Goal: Task Accomplishment & Management: Manage account settings

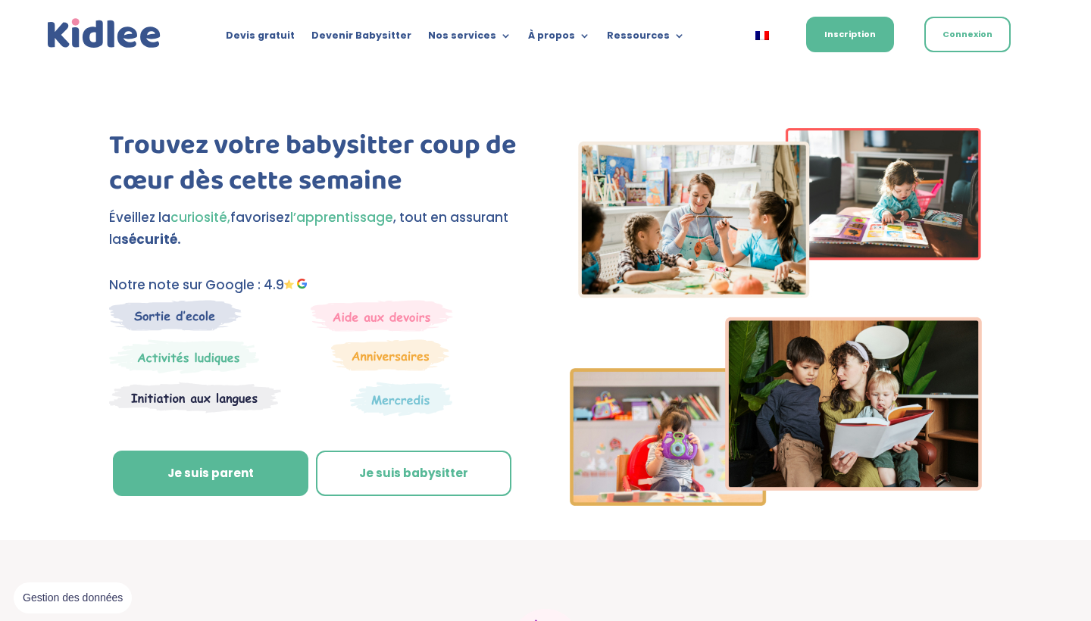
click at [959, 44] on link "Connexion" at bounding box center [967, 35] width 86 height 36
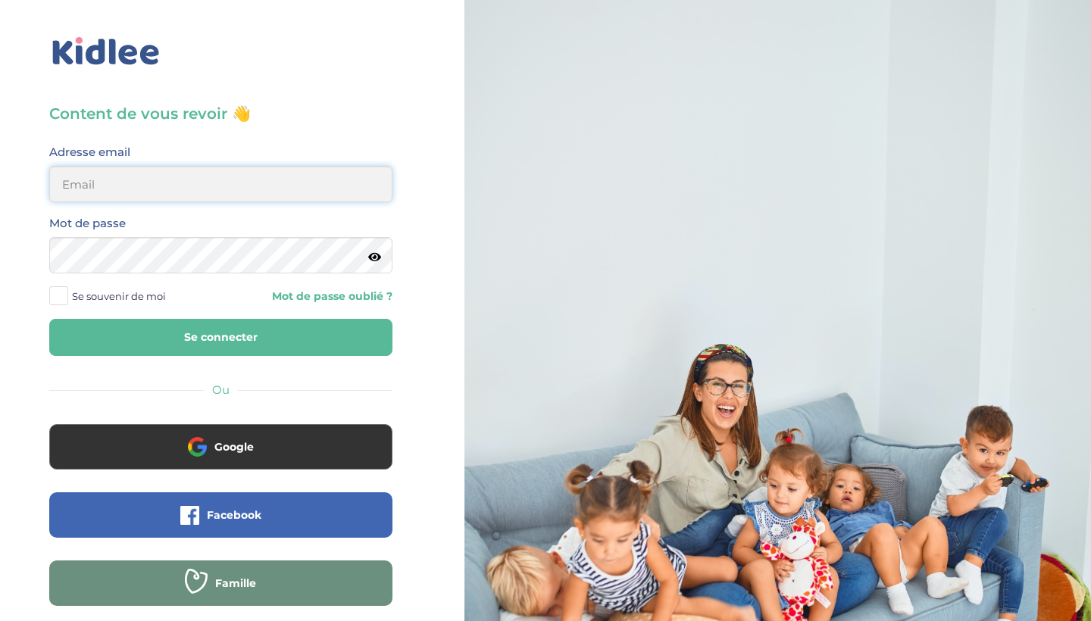
type input "anaide.casi@gmail.com"
click at [220, 337] on button "Se connecter" at bounding box center [220, 337] width 343 height 37
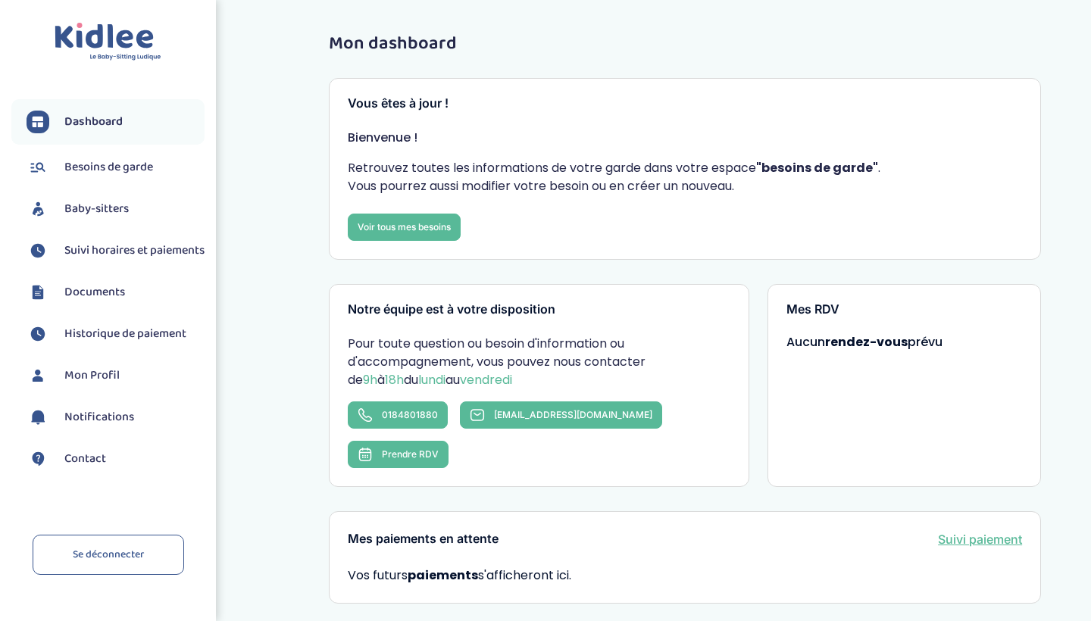
click at [130, 244] on span "Suivi horaires et paiements" at bounding box center [134, 251] width 140 height 18
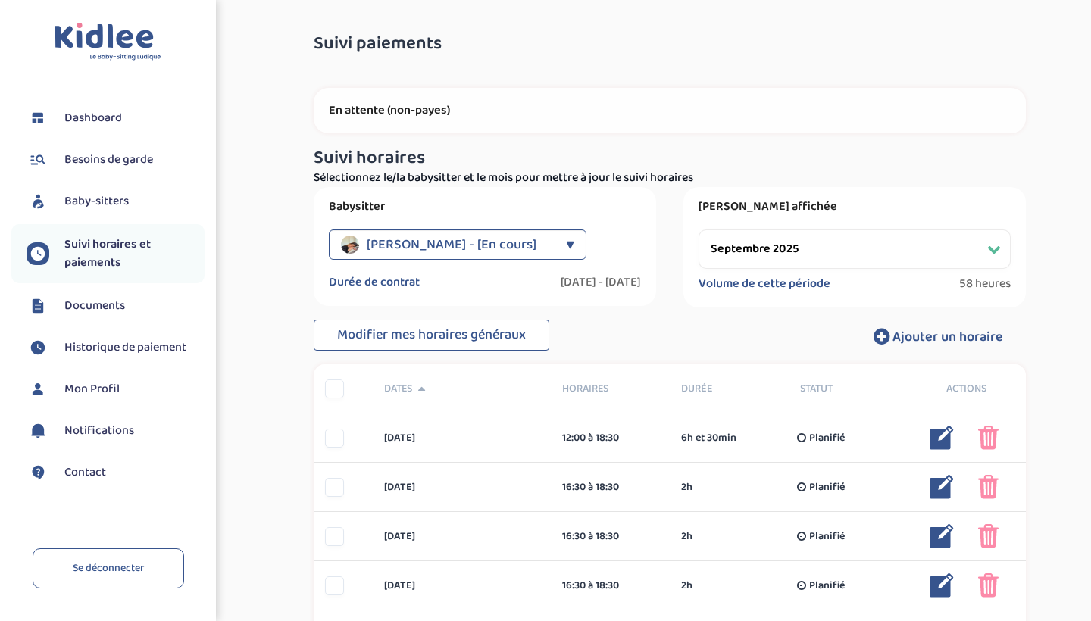
select select "septembre 2025"
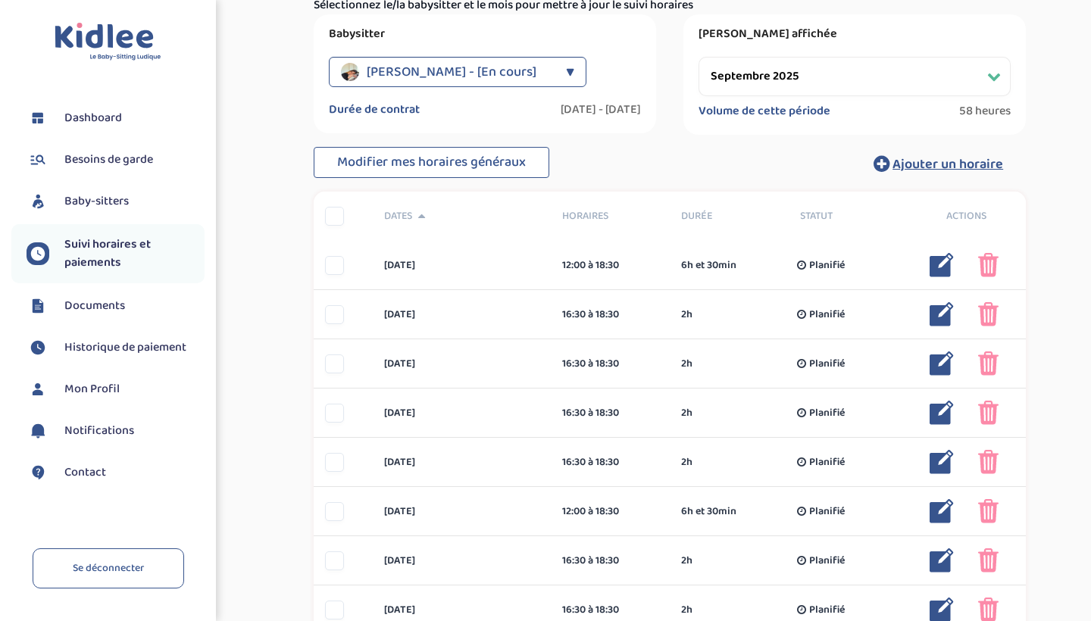
scroll to position [174, 0]
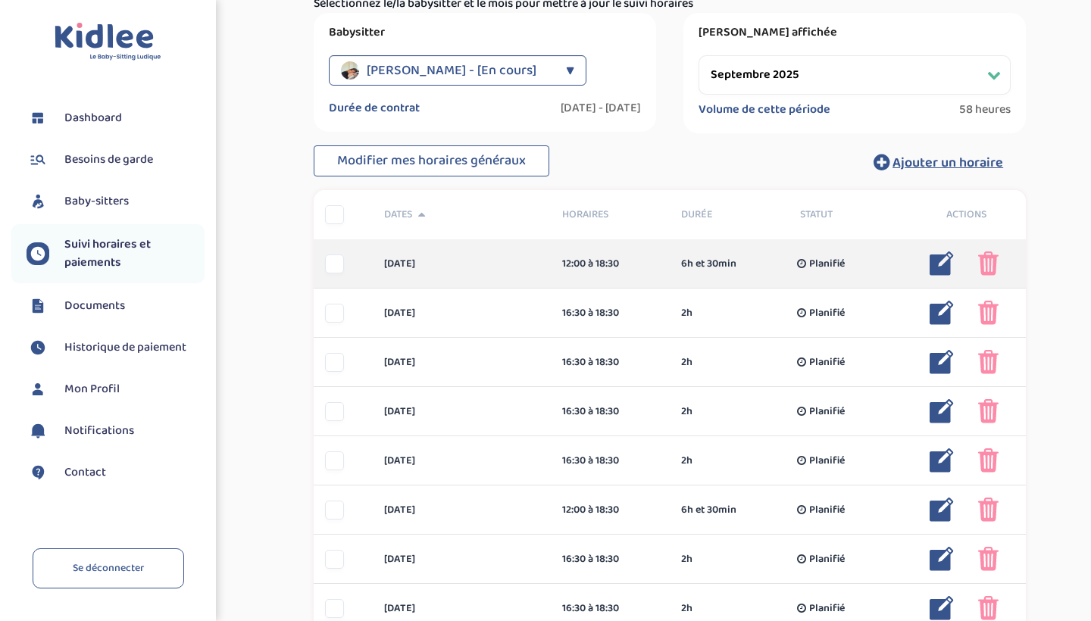
click at [939, 263] on img at bounding box center [941, 263] width 24 height 24
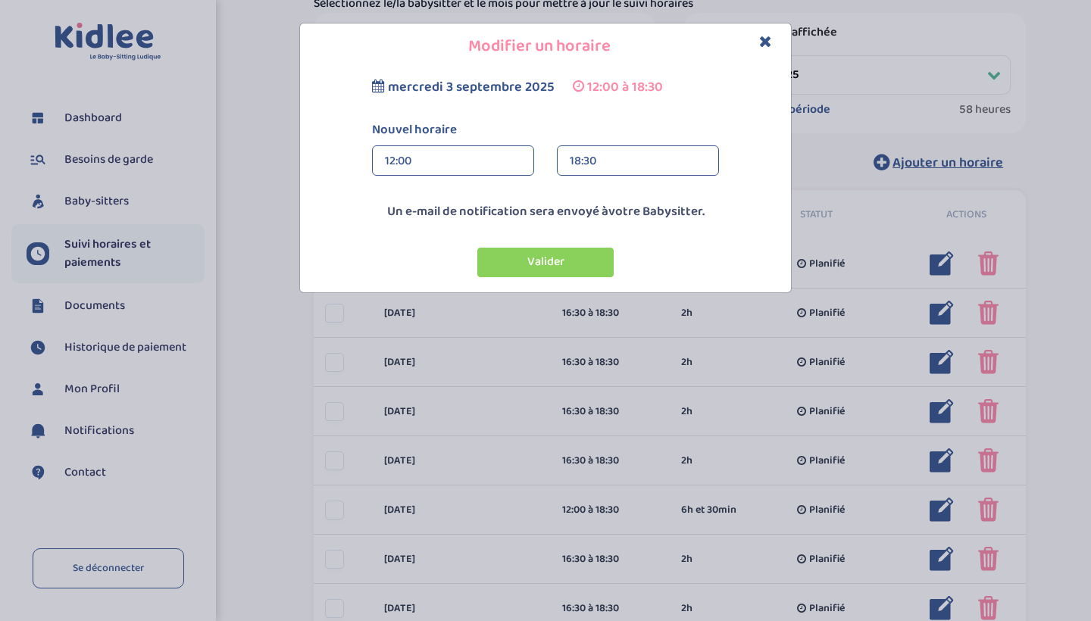
click at [482, 164] on div "12:00" at bounding box center [453, 161] width 136 height 30
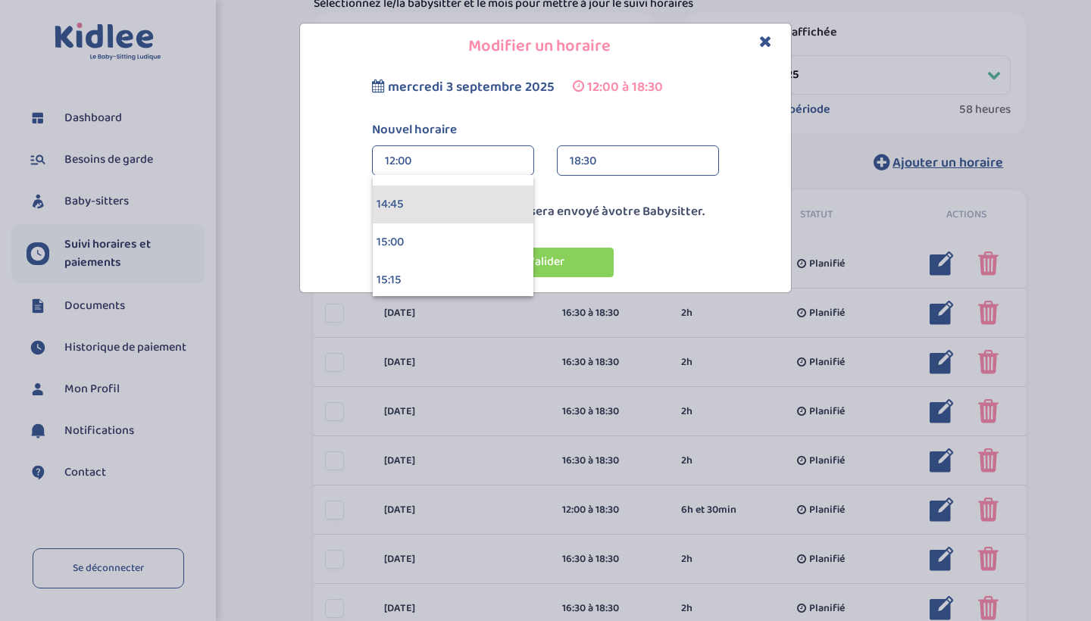
scroll to position [2230, 0]
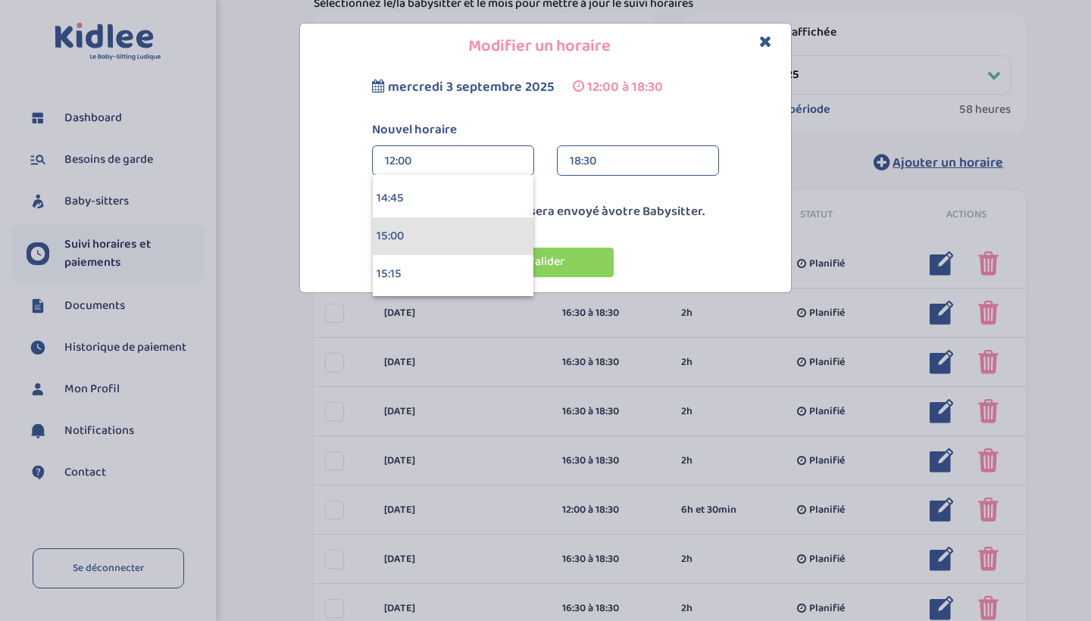
click at [442, 239] on div "15:00" at bounding box center [453, 236] width 161 height 38
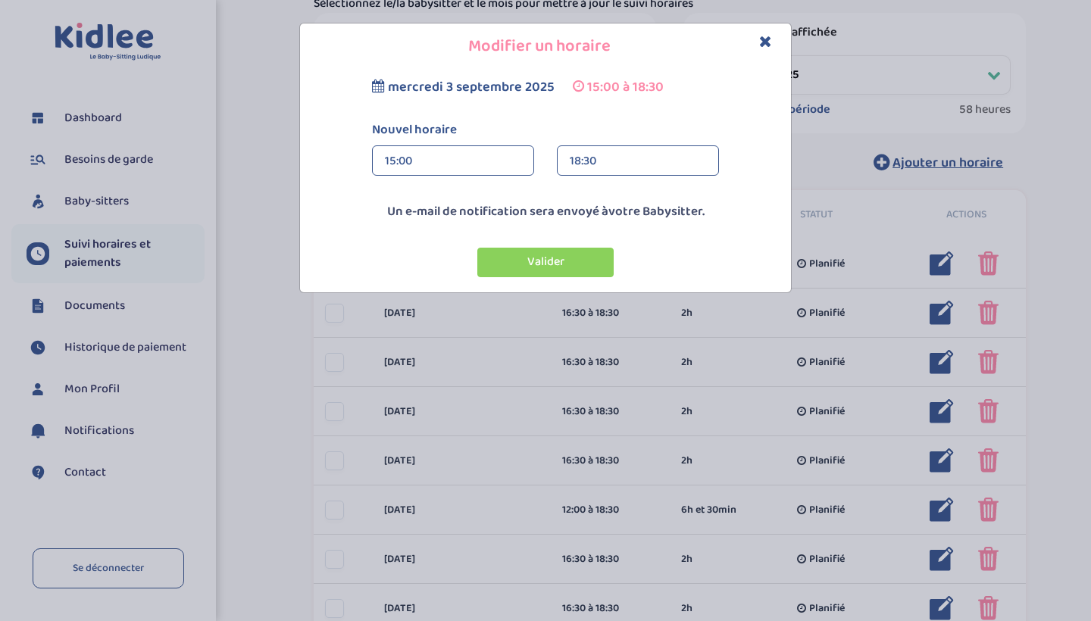
click at [583, 155] on div "18:30" at bounding box center [638, 161] width 136 height 30
click at [592, 200] on div "18:00 (3h)" at bounding box center [638, 201] width 161 height 38
click at [564, 266] on button "Valider" at bounding box center [545, 263] width 136 height 30
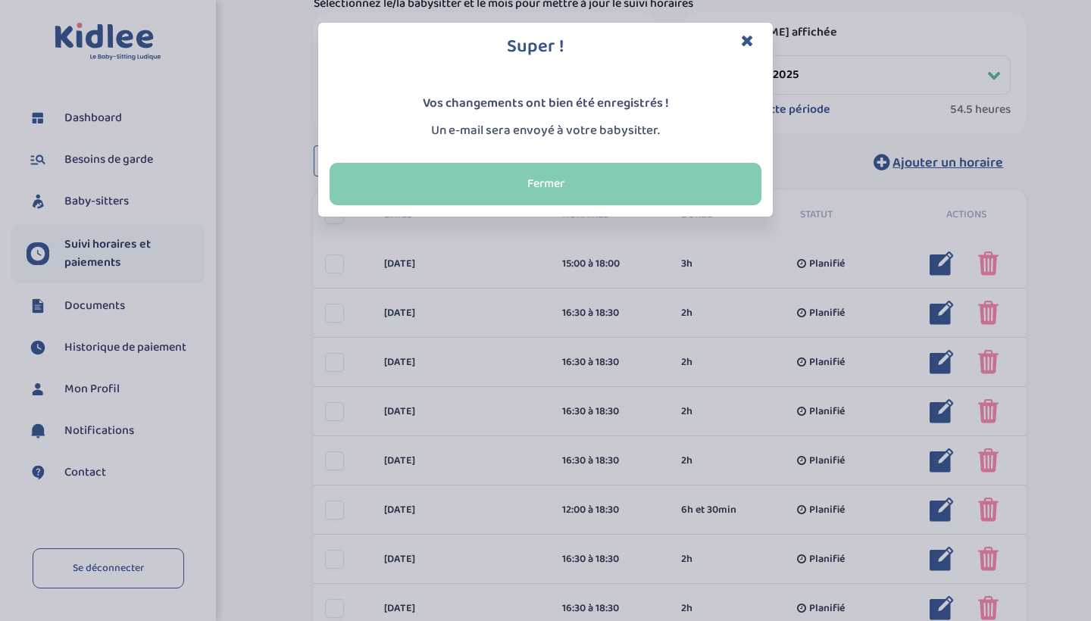
click at [616, 182] on button "Fermer" at bounding box center [546, 184] width 432 height 42
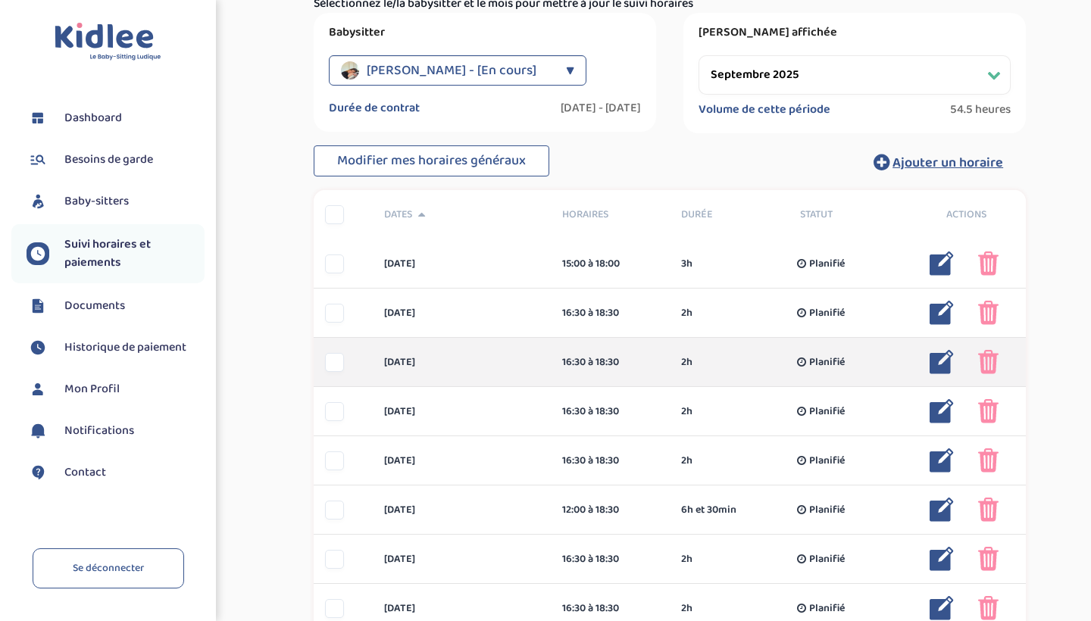
click at [341, 377] on div "[DATE] 16:30 à 18:30 2h Planifié 2h Planifié ... Modifier Supprimer" at bounding box center [670, 362] width 712 height 49
click at [335, 369] on div at bounding box center [334, 362] width 19 height 19
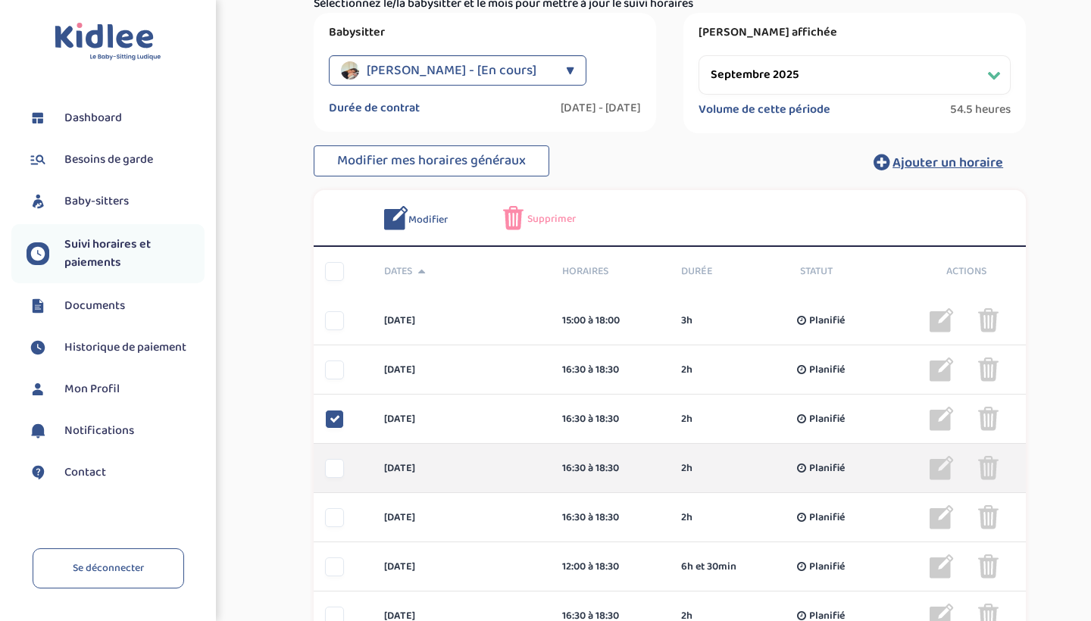
click at [332, 465] on div at bounding box center [334, 468] width 19 height 19
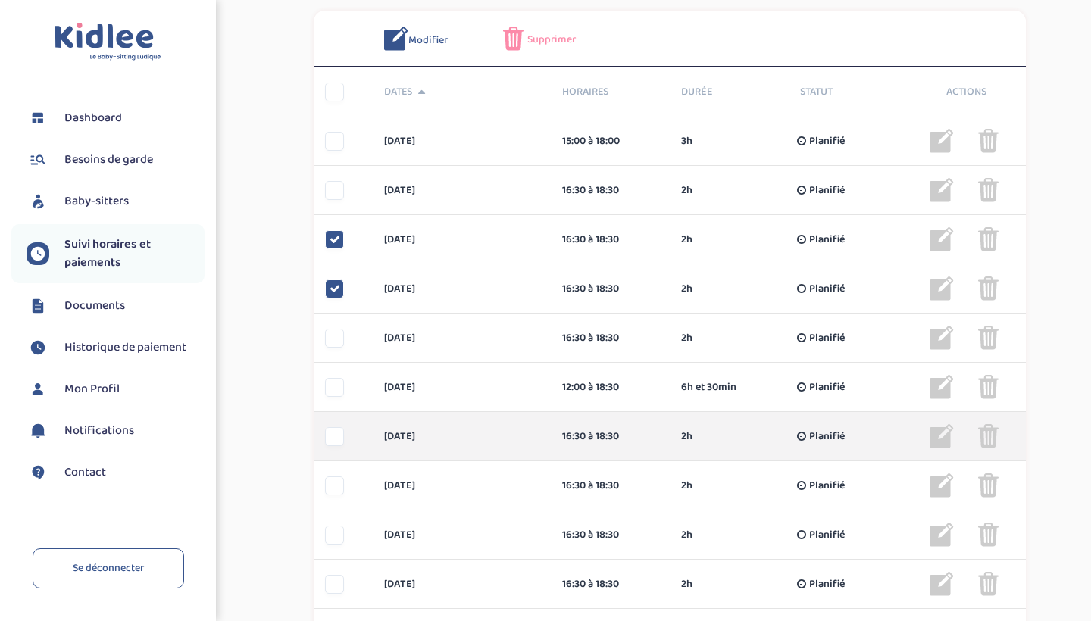
scroll to position [358, 0]
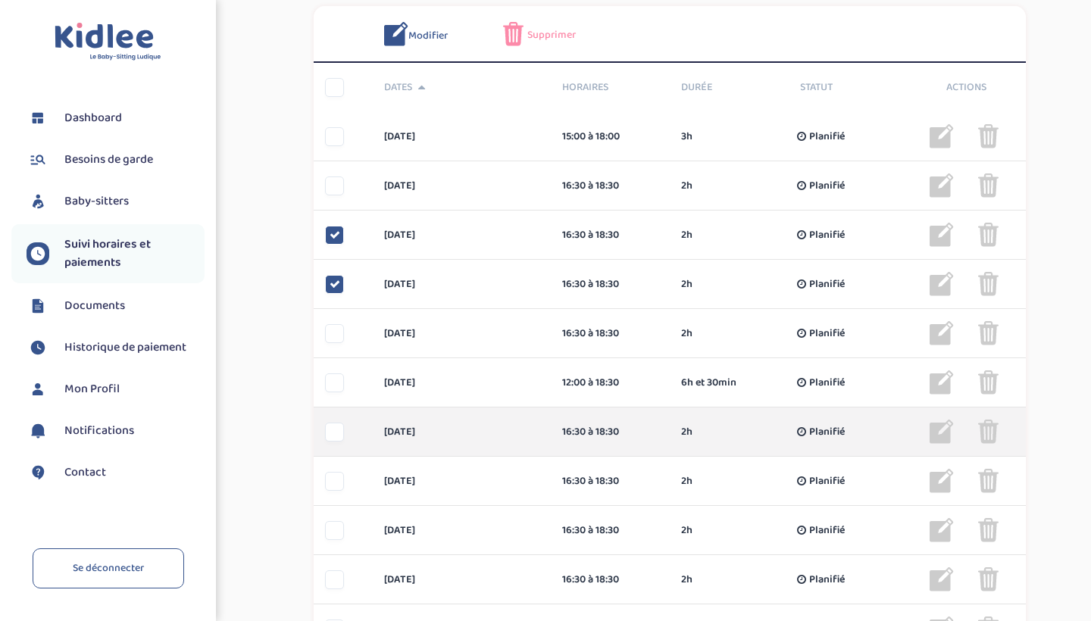
click at [335, 438] on div at bounding box center [334, 432] width 19 height 19
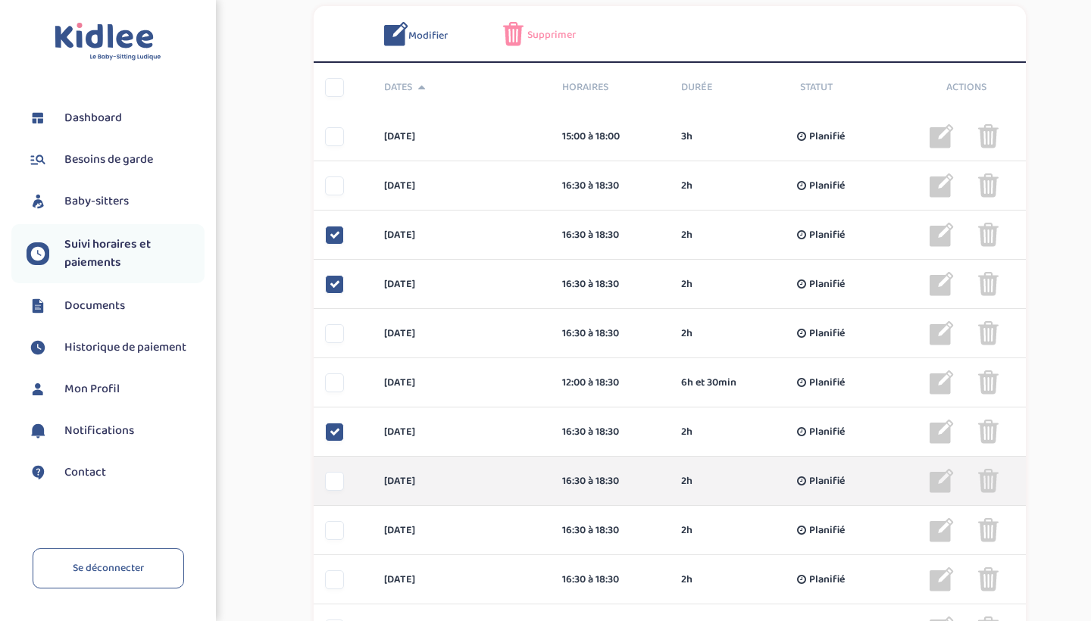
click at [333, 483] on div at bounding box center [334, 481] width 19 height 19
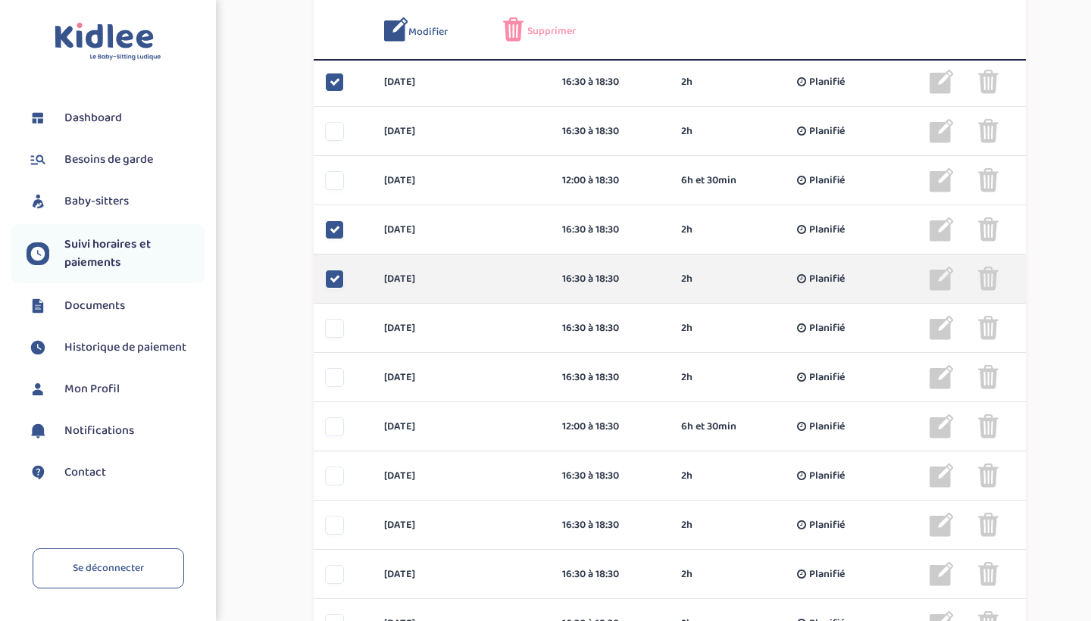
scroll to position [504, 0]
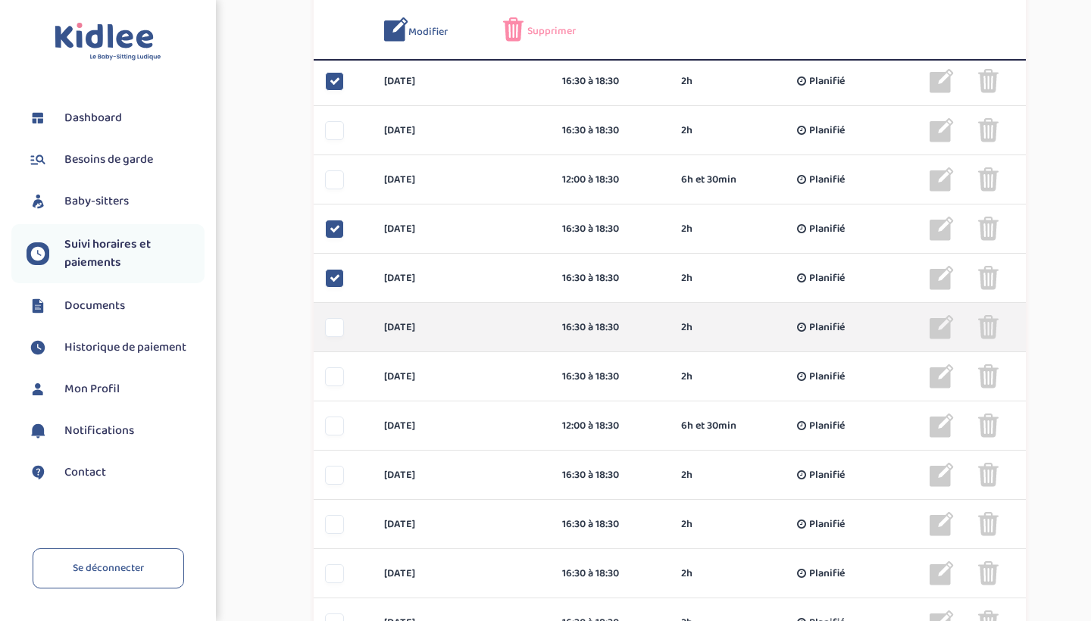
click at [338, 332] on div at bounding box center [334, 327] width 19 height 19
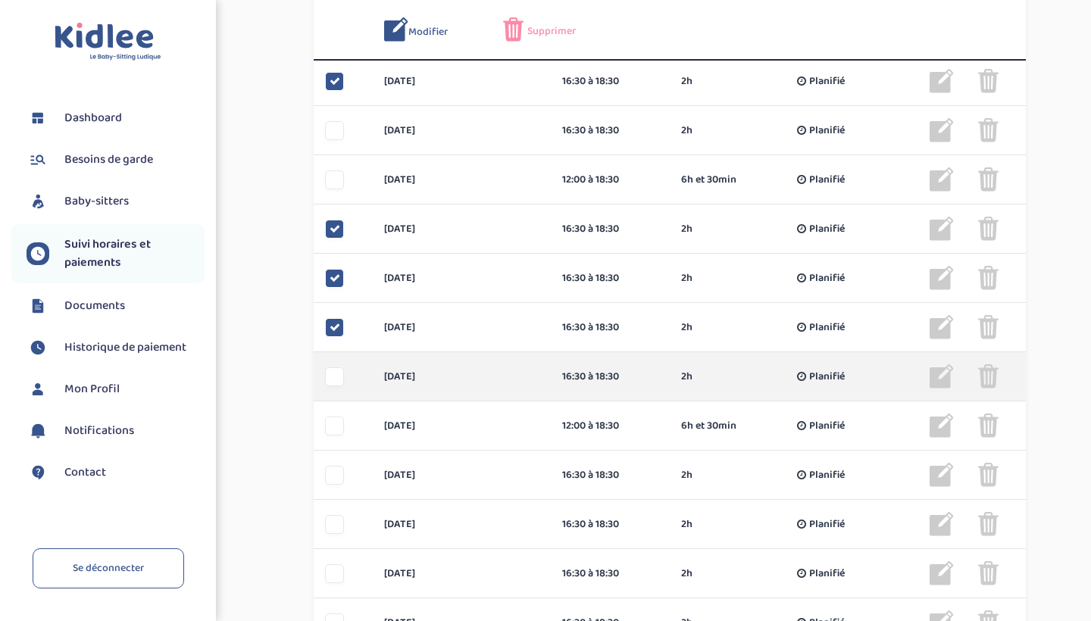
click at [331, 377] on div at bounding box center [334, 376] width 19 height 19
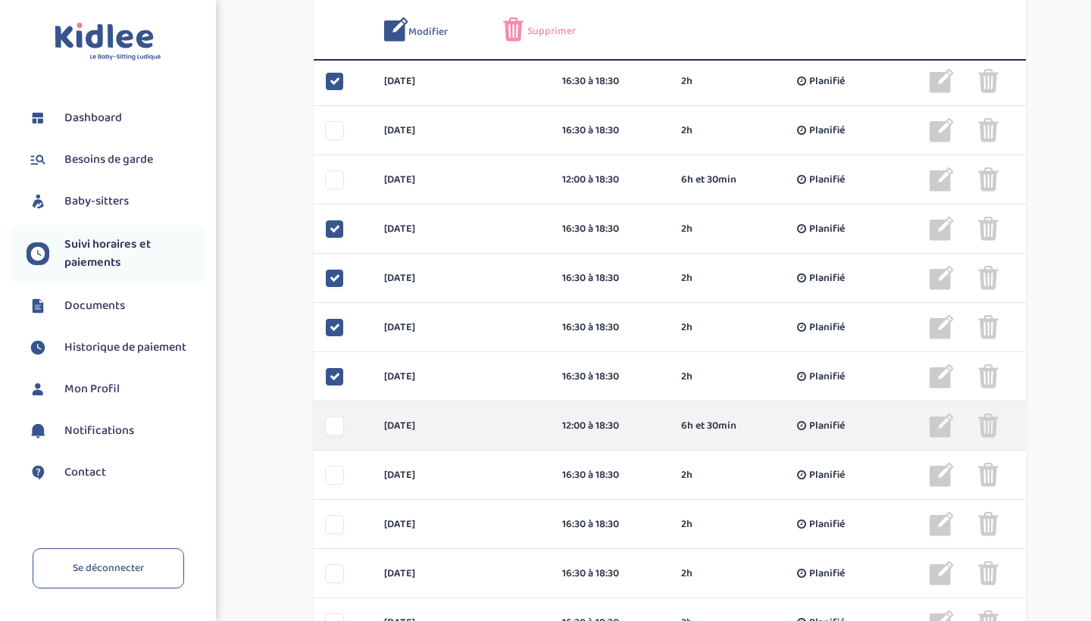
click at [332, 419] on div at bounding box center [334, 426] width 19 height 19
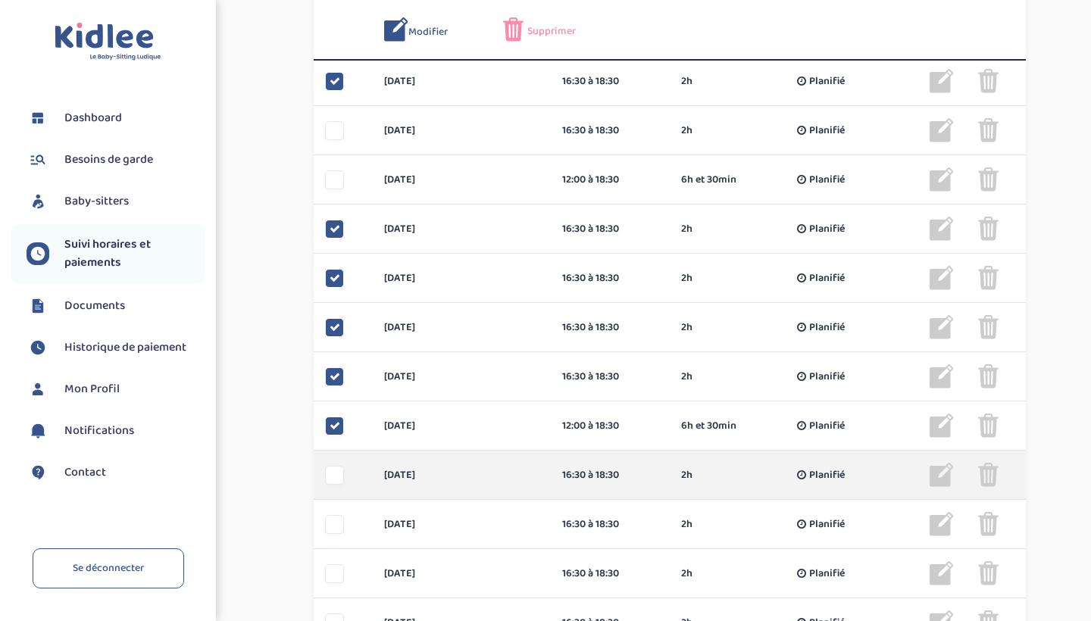
click at [330, 473] on div at bounding box center [334, 475] width 19 height 19
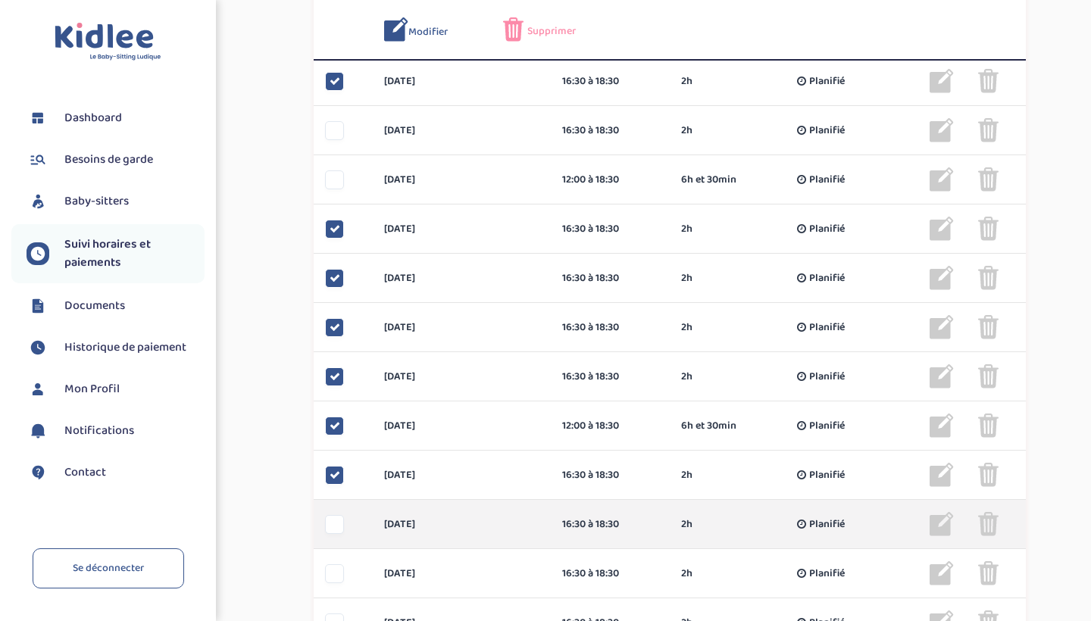
click at [330, 525] on div at bounding box center [334, 524] width 19 height 19
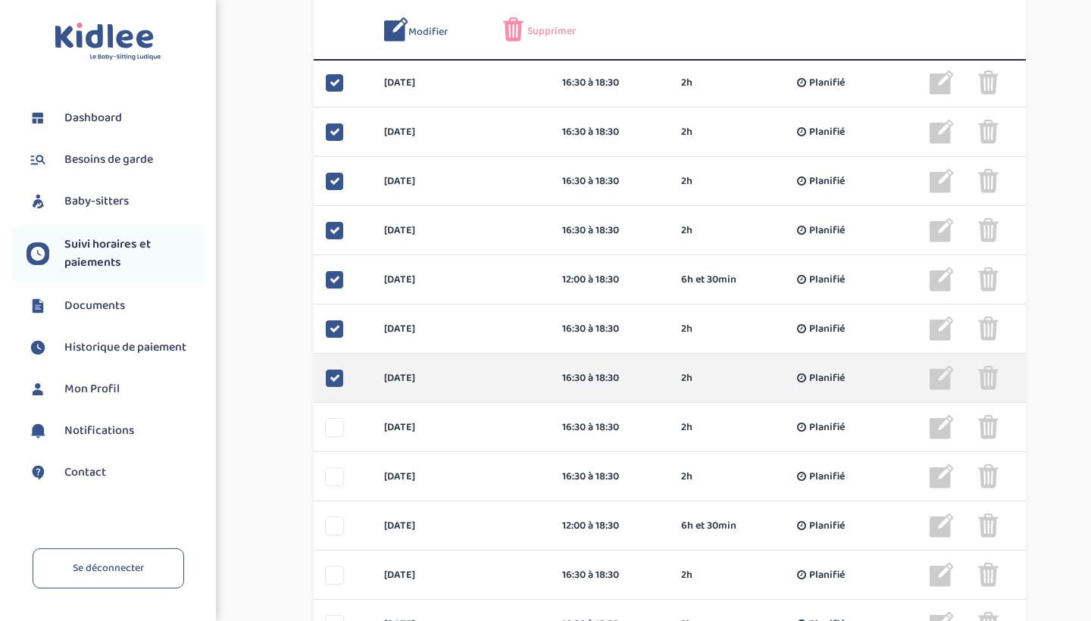
scroll to position [652, 0]
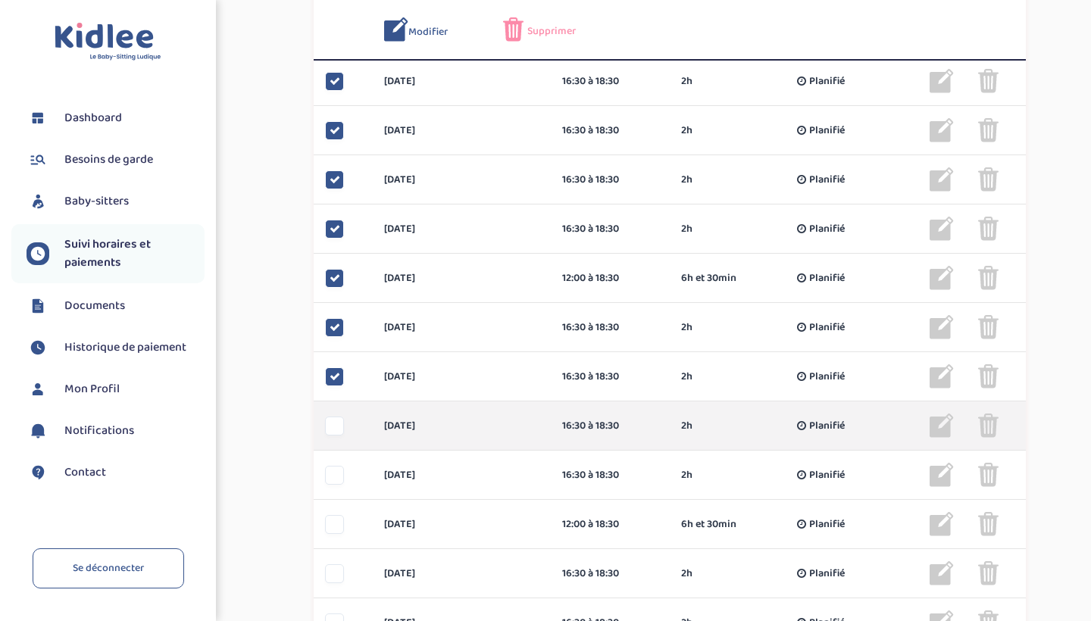
click at [333, 428] on div at bounding box center [334, 426] width 19 height 19
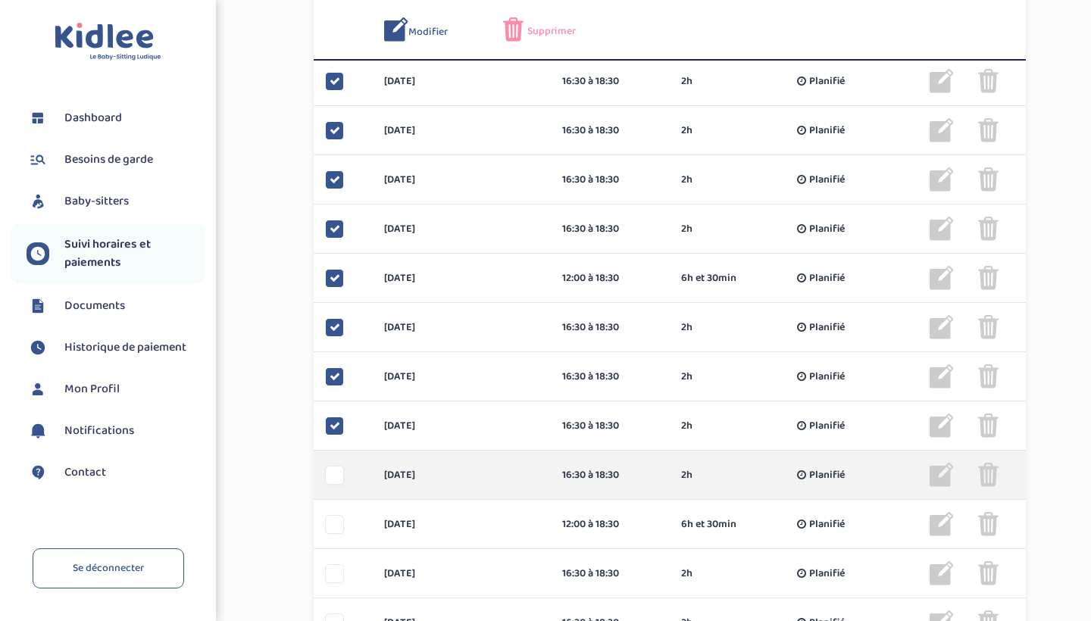
click at [332, 471] on div at bounding box center [334, 475] width 19 height 19
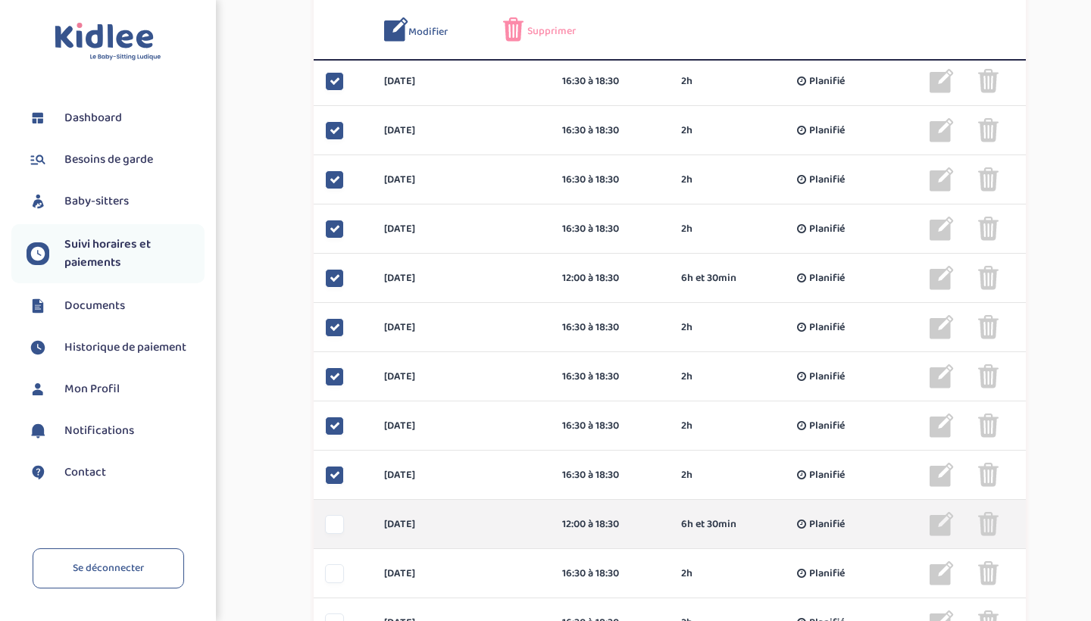
click at [332, 529] on div at bounding box center [334, 524] width 19 height 19
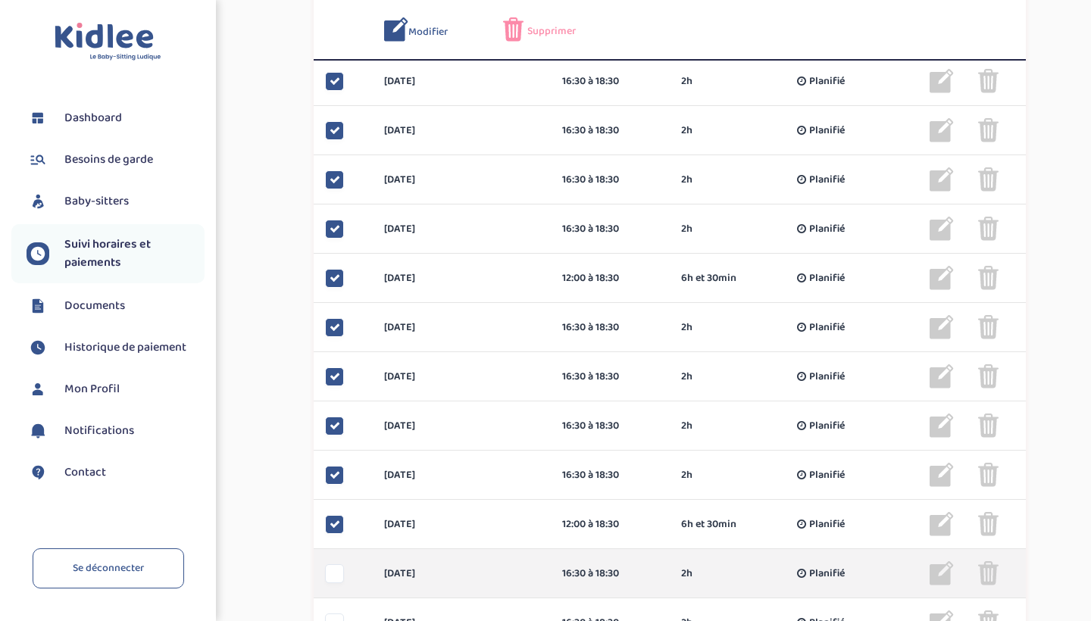
click at [339, 573] on div at bounding box center [334, 573] width 19 height 19
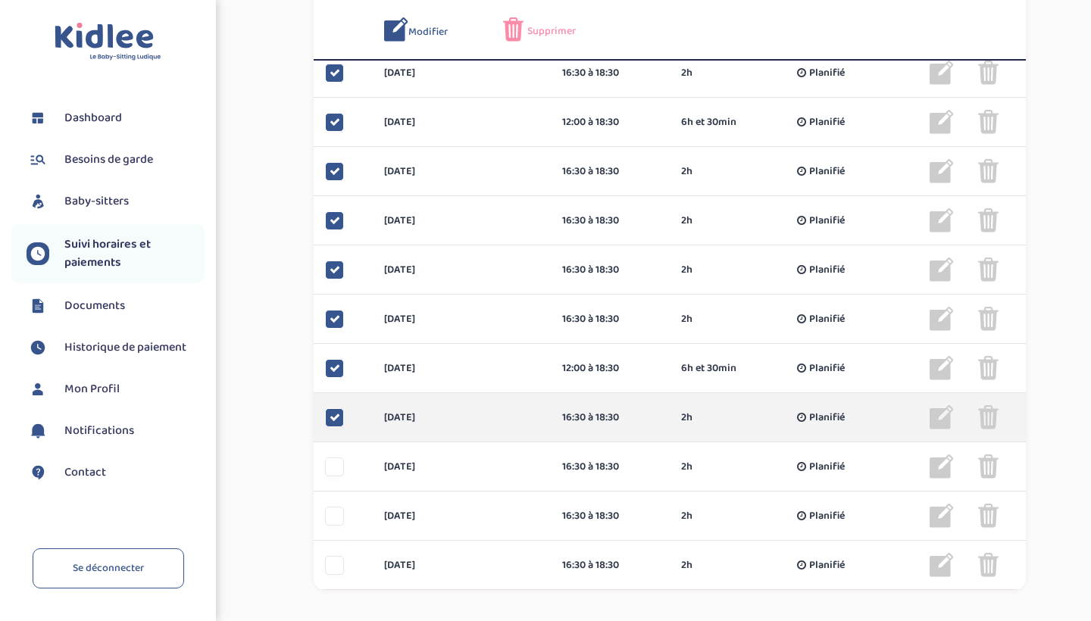
scroll to position [812, 0]
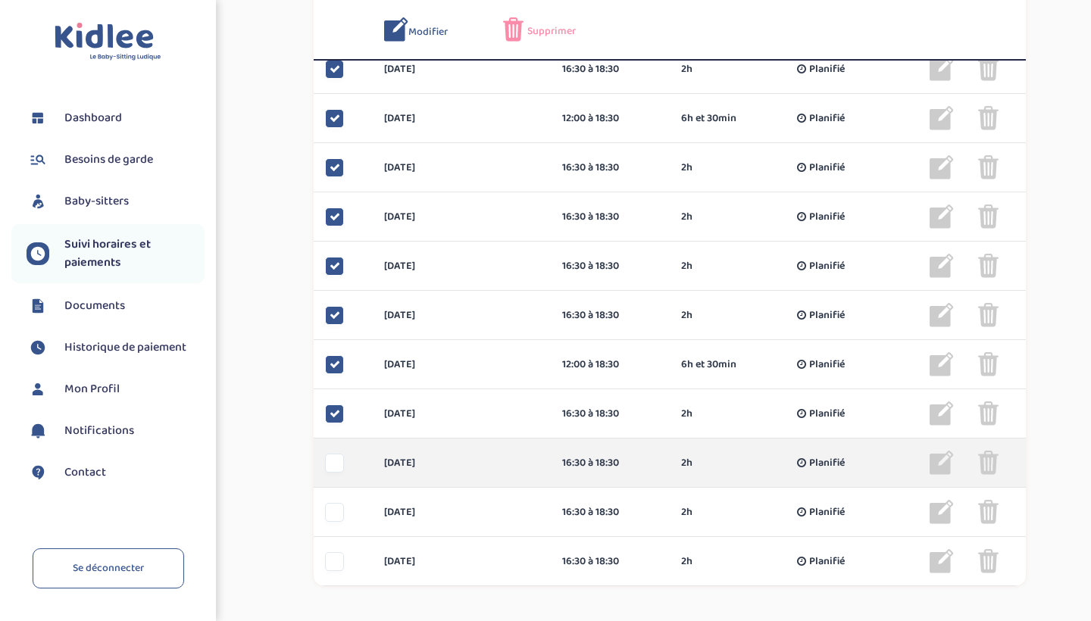
click at [335, 463] on div at bounding box center [334, 463] width 19 height 19
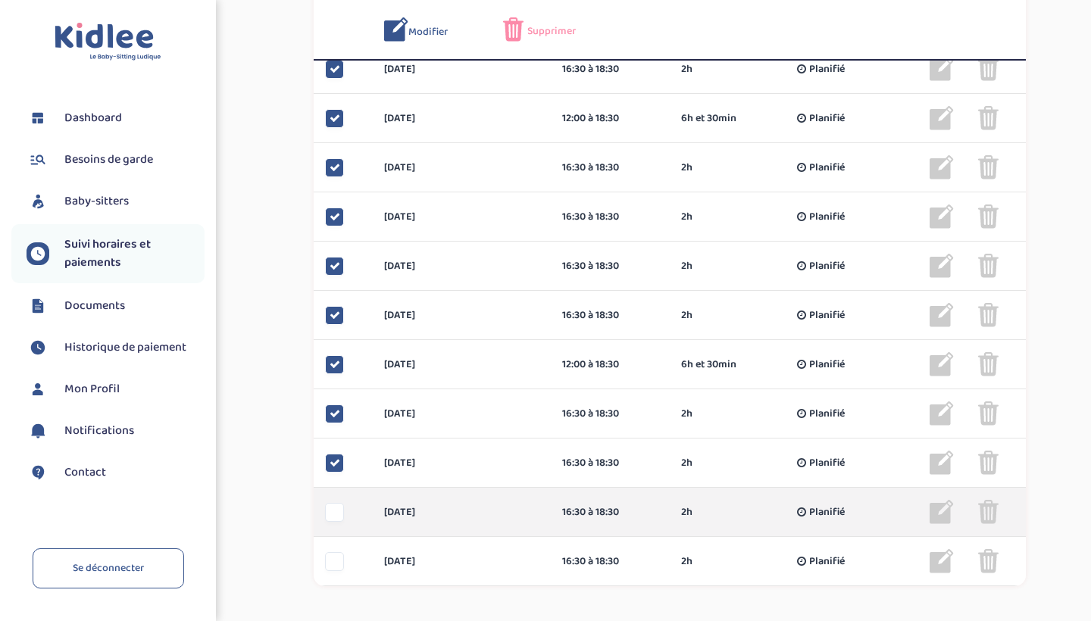
click at [327, 500] on div "[DATE] 16:30 à 18:30 2h Planifié 2h Planifié ... Modifier Supprimer" at bounding box center [670, 512] width 712 height 49
click at [330, 511] on div at bounding box center [334, 512] width 19 height 19
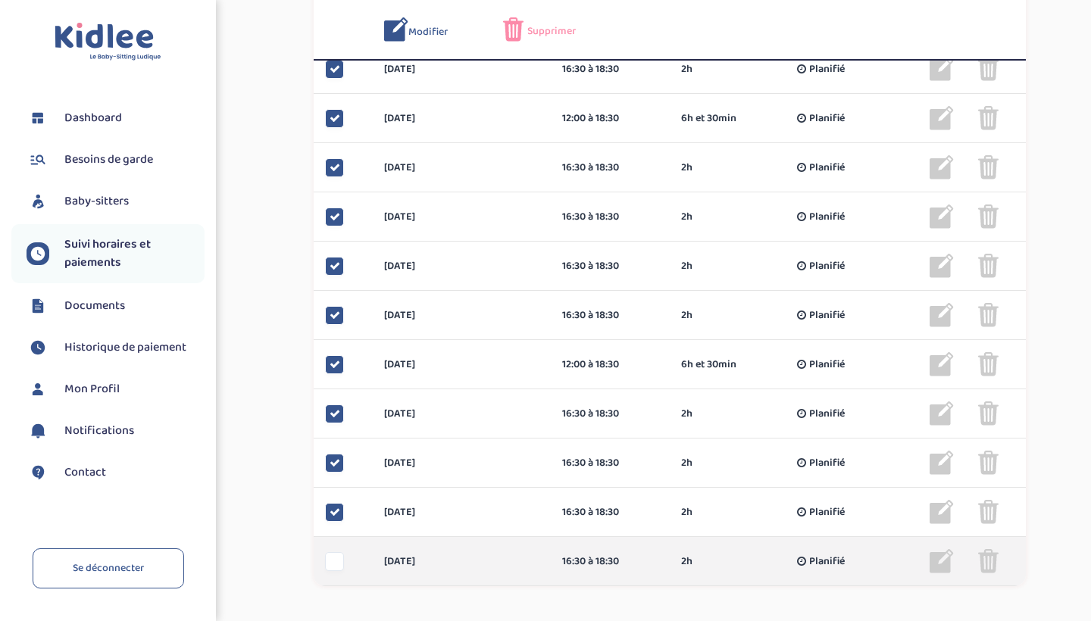
click at [333, 561] on div at bounding box center [334, 561] width 19 height 19
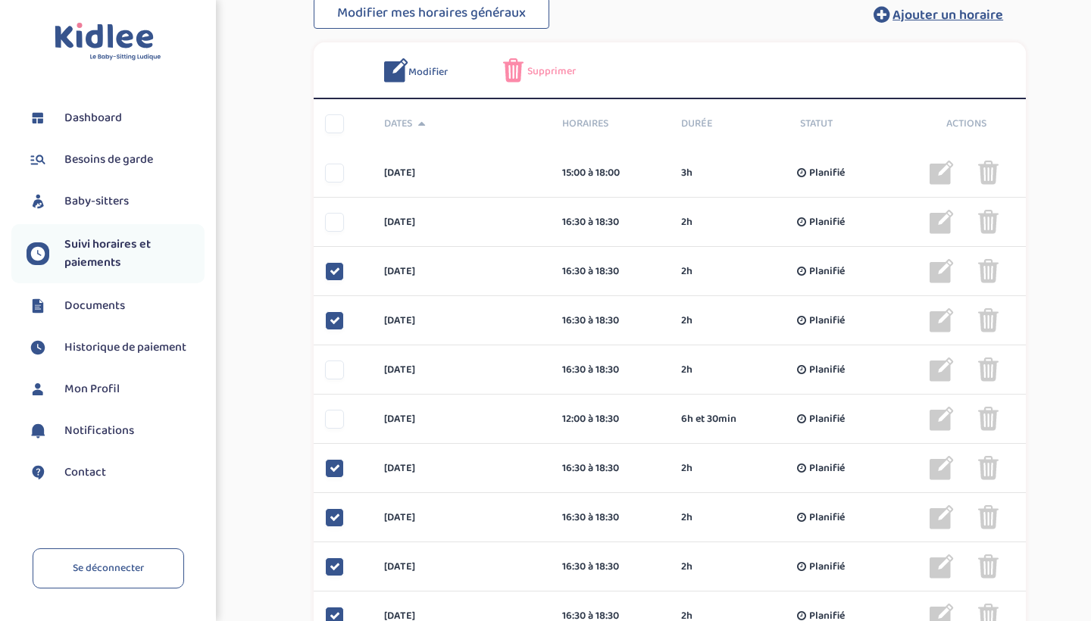
scroll to position [320, 0]
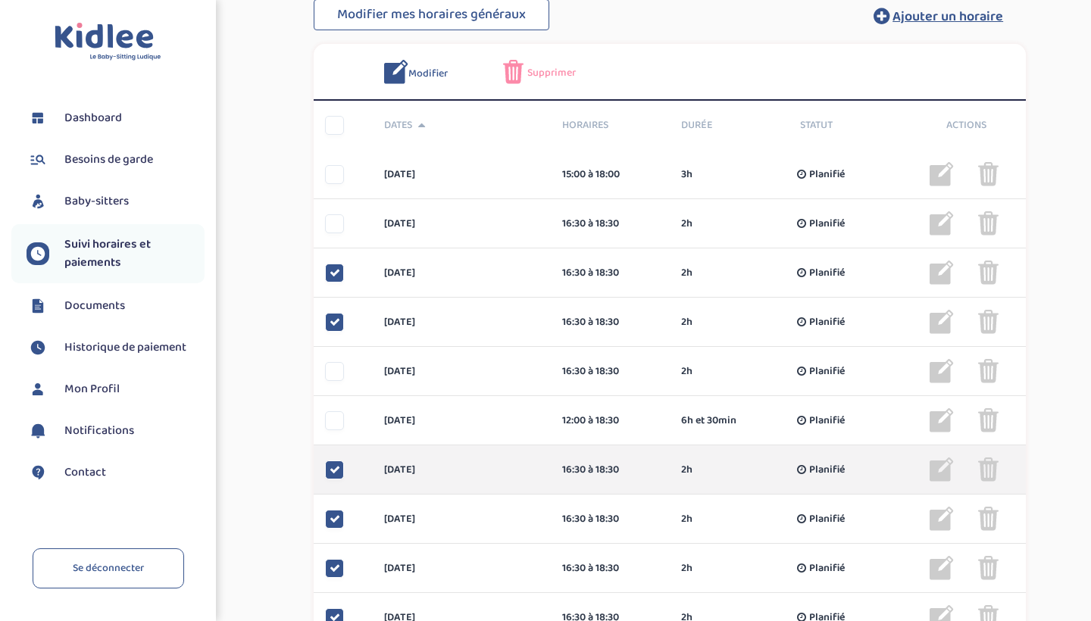
click at [334, 470] on icon at bounding box center [335, 469] width 11 height 11
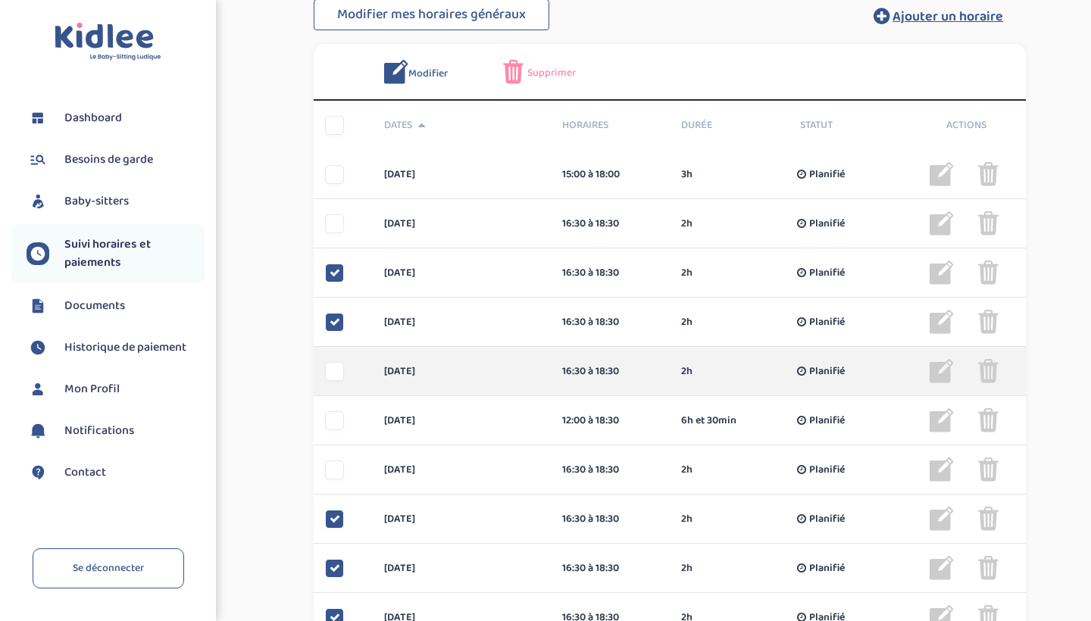
click at [334, 378] on div at bounding box center [334, 371] width 19 height 19
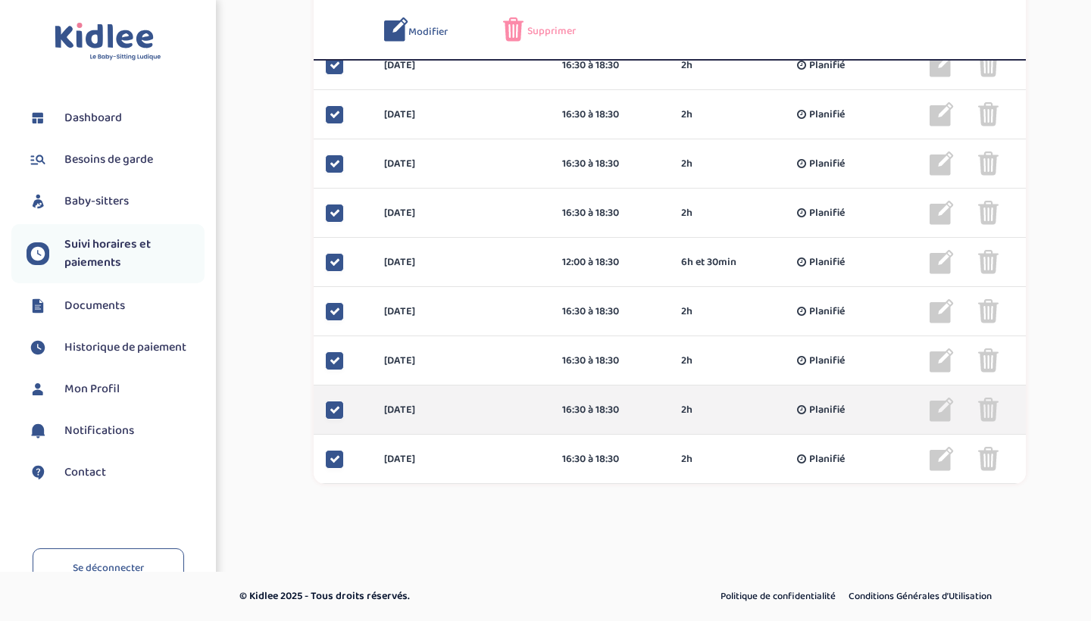
scroll to position [914, 0]
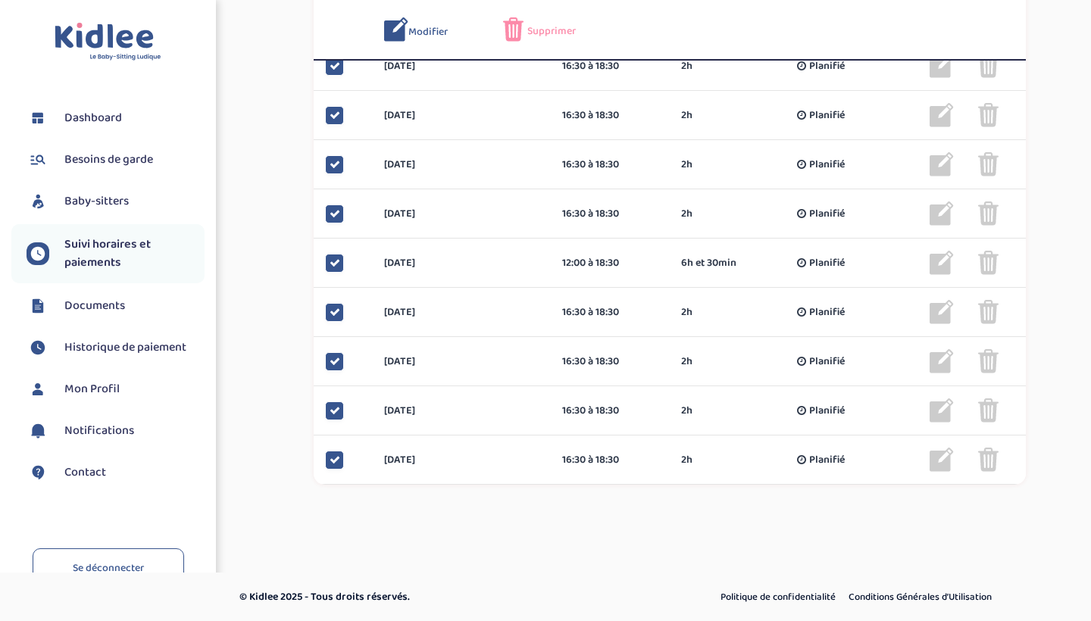
click at [536, 32] on span "Supprimer" at bounding box center [551, 31] width 48 height 16
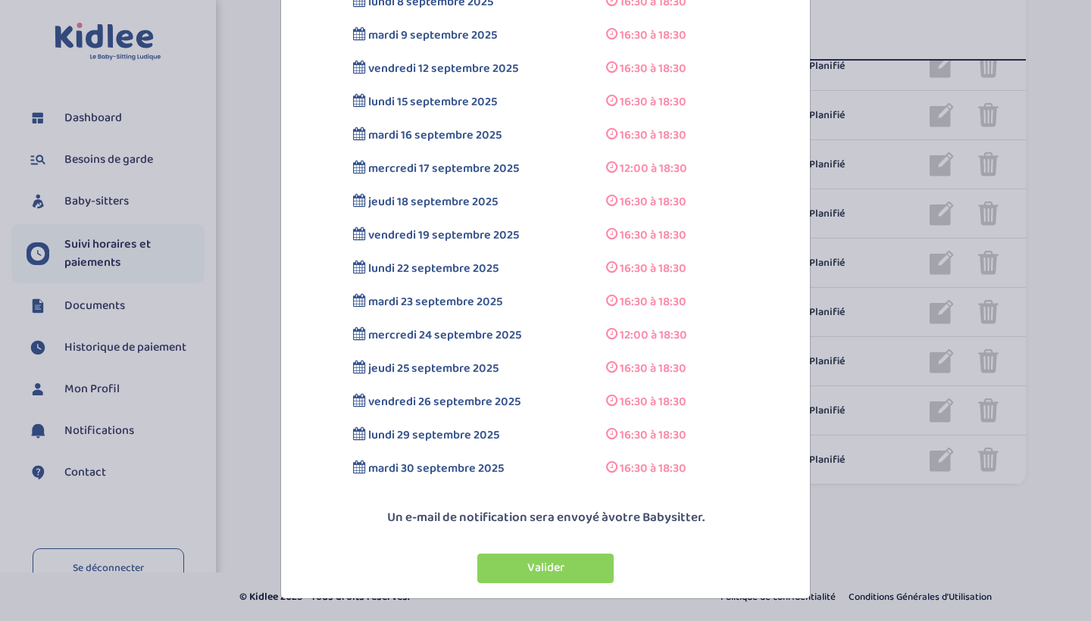
scroll to position [174, 0]
click at [512, 567] on button "Valider" at bounding box center [545, 569] width 136 height 30
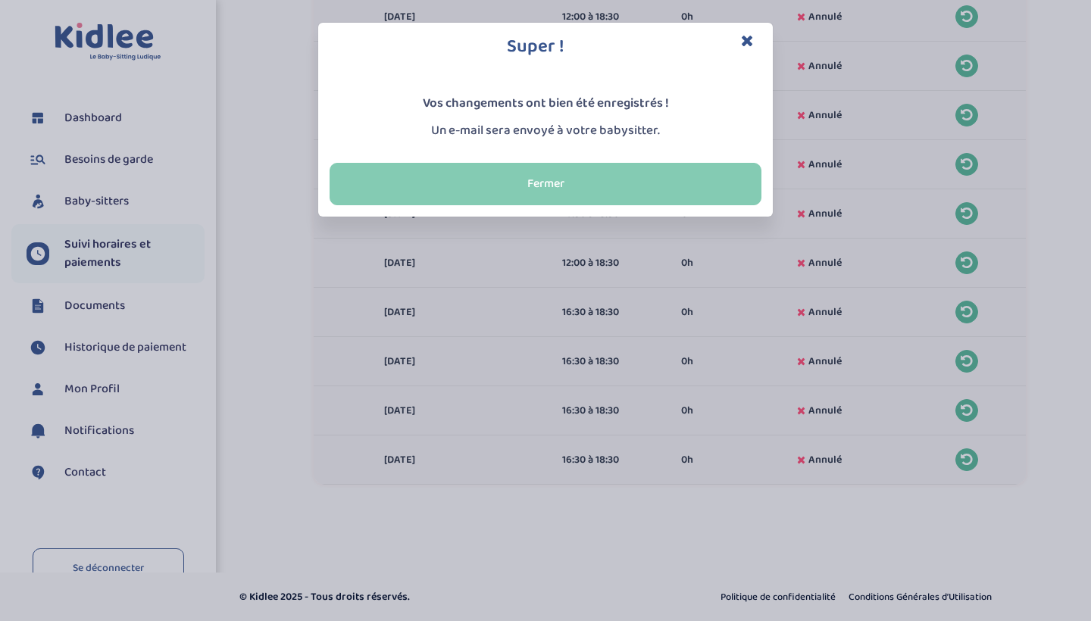
click at [653, 185] on button "Fermer" at bounding box center [546, 184] width 432 height 42
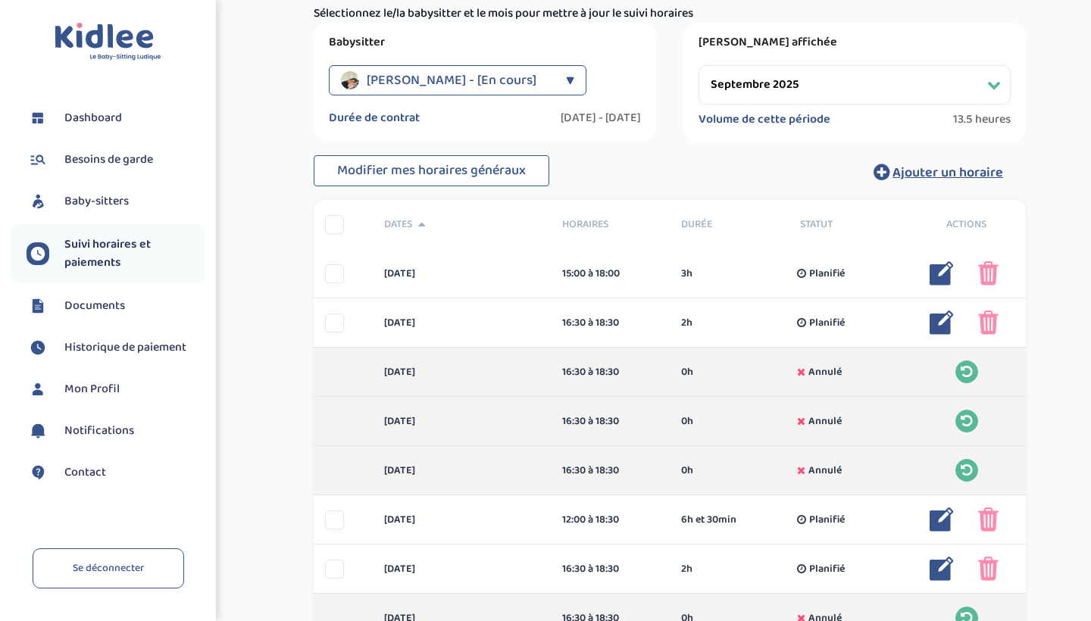
scroll to position [165, 0]
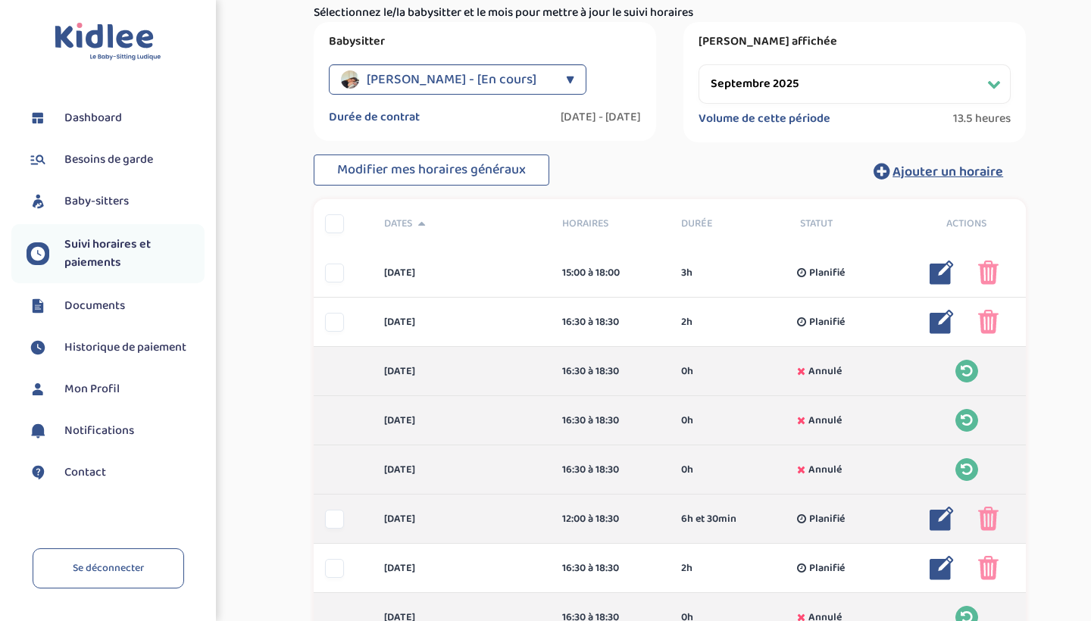
click at [934, 517] on img at bounding box center [941, 519] width 24 height 24
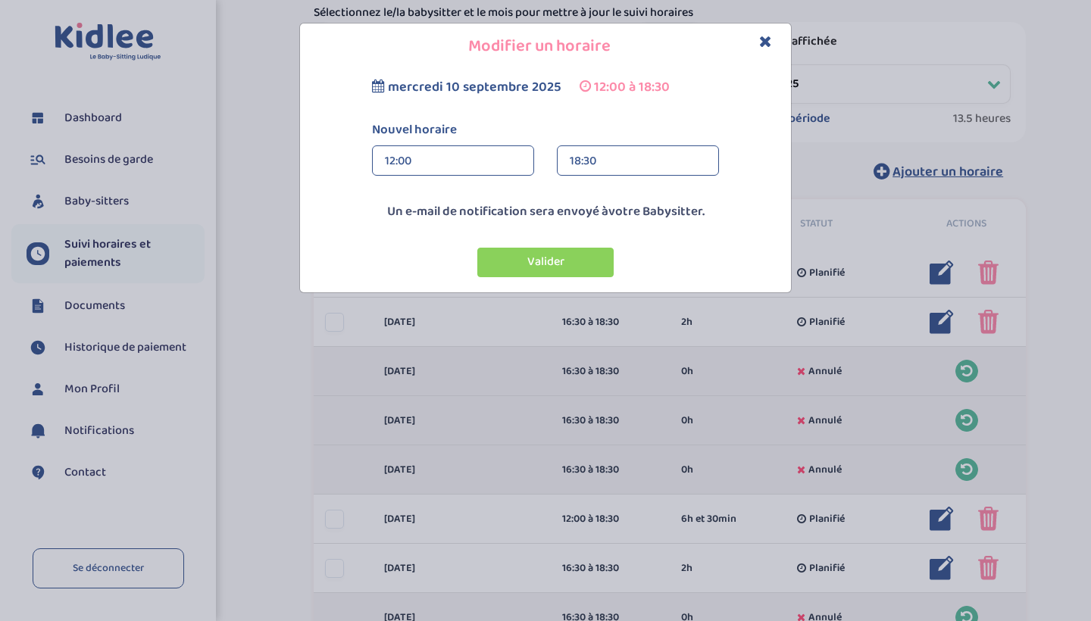
click at [687, 152] on div "18:30" at bounding box center [638, 161] width 136 height 30
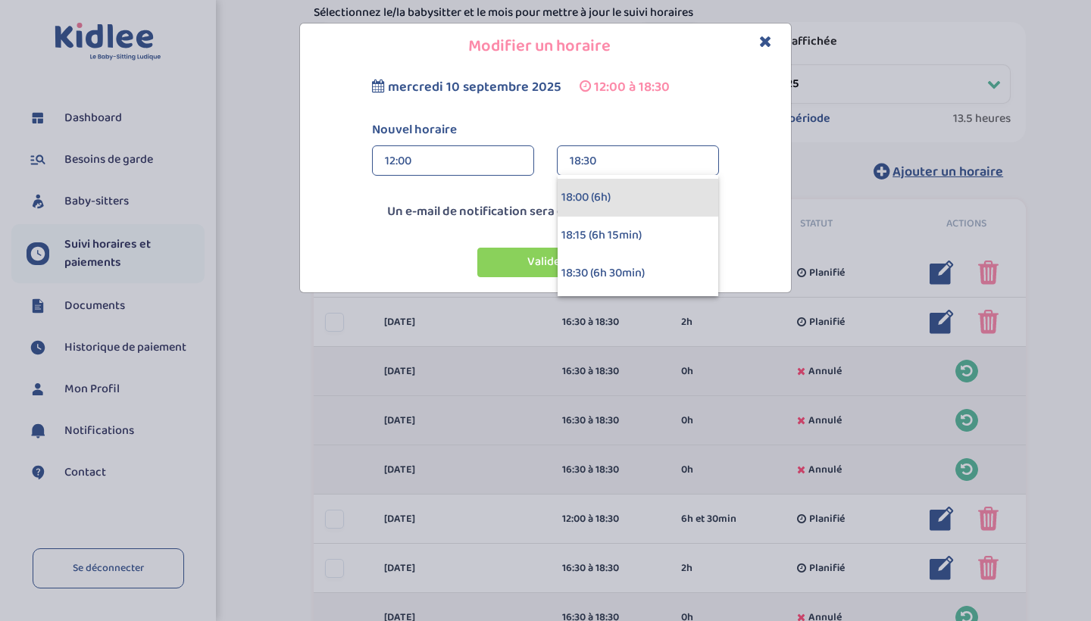
scroll to position [869, 0]
click at [646, 198] on div "18:00 (6h)" at bounding box center [638, 196] width 161 height 38
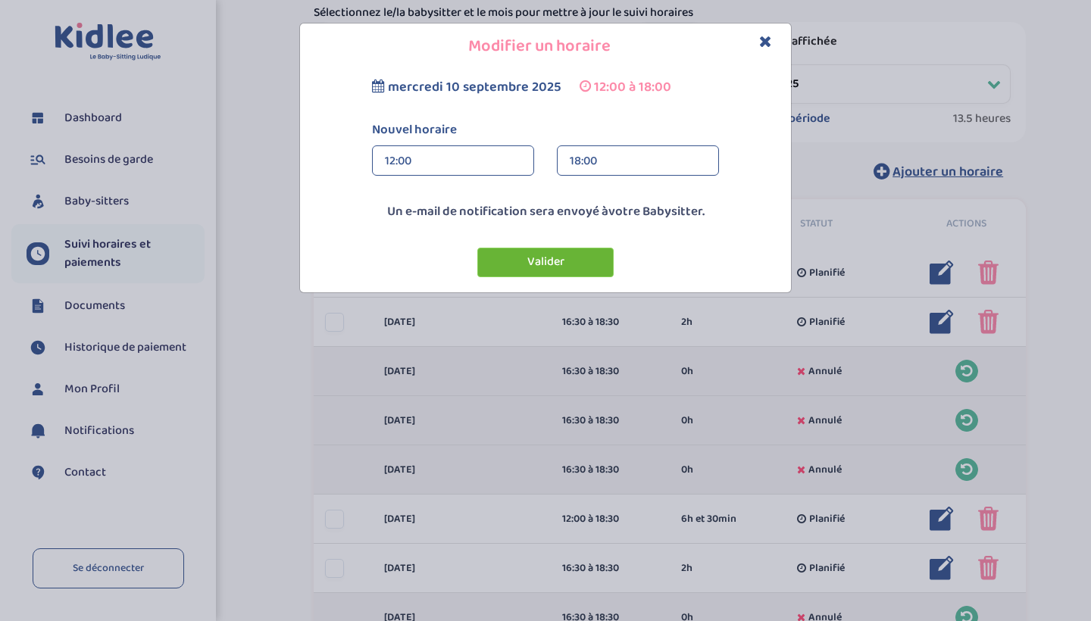
click at [575, 262] on button "Valider" at bounding box center [545, 263] width 136 height 30
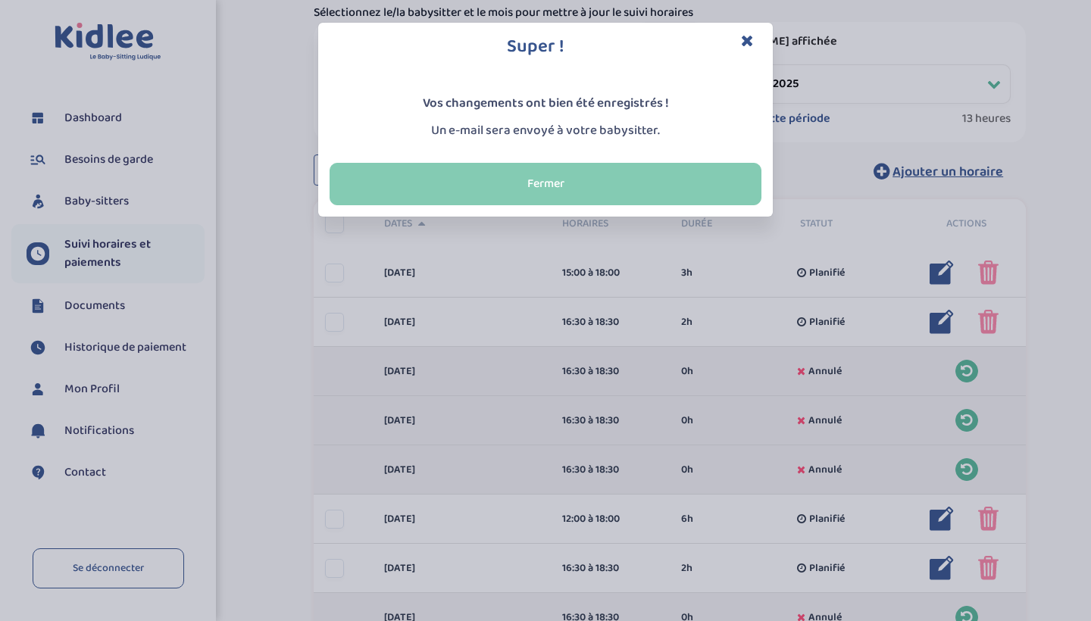
click at [618, 176] on button "Fermer" at bounding box center [546, 184] width 432 height 42
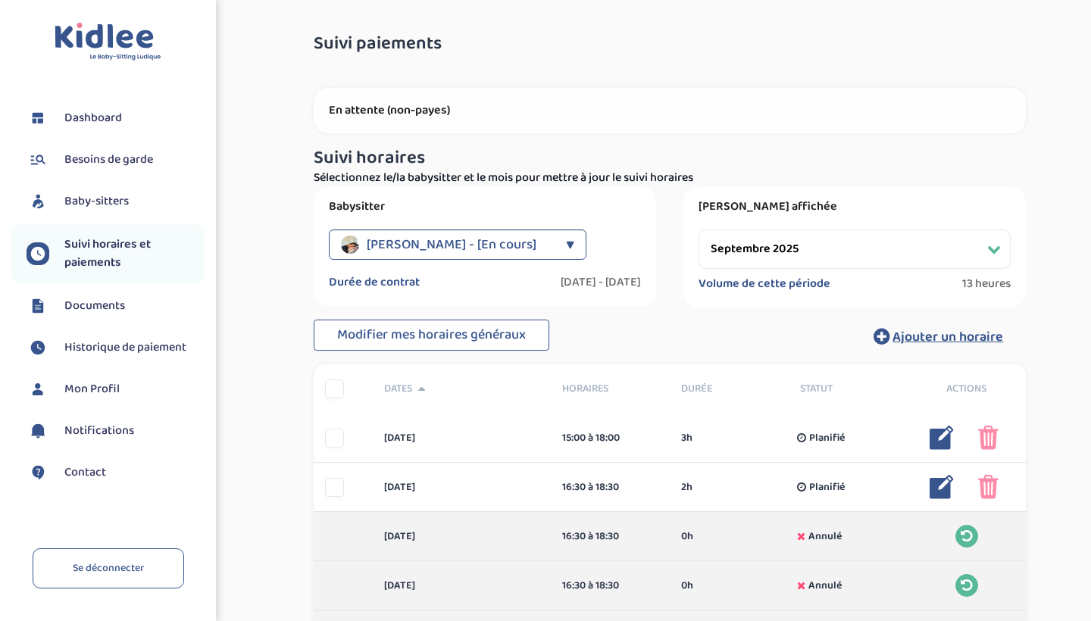
scroll to position [0, 0]
